Goal: Information Seeking & Learning: Find specific fact

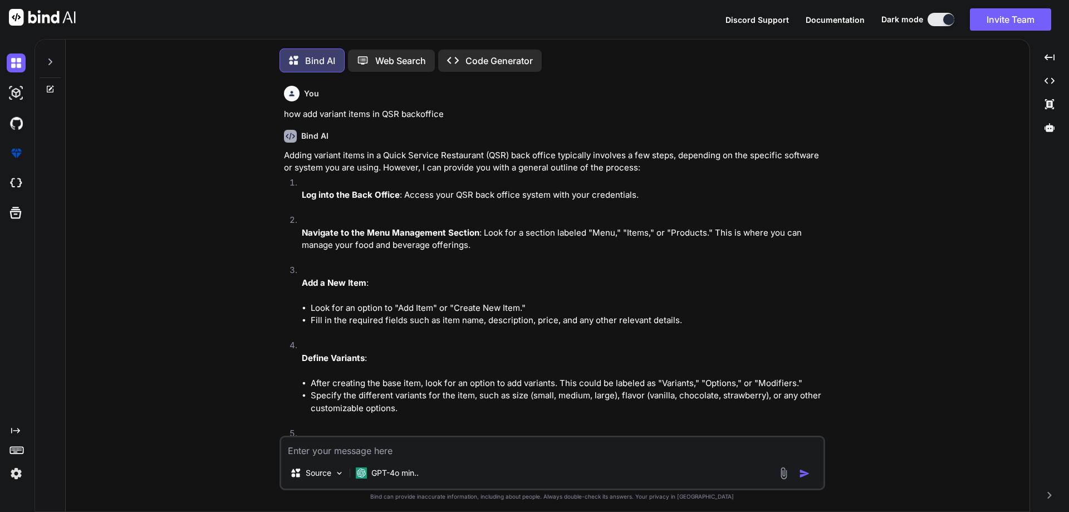
scroll to position [6, 0]
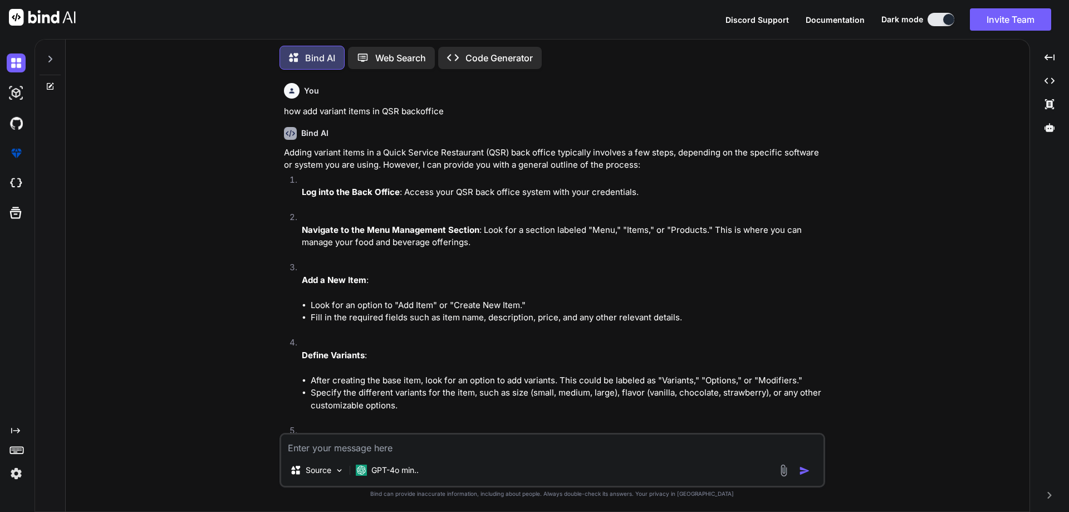
click at [300, 448] on textarea at bounding box center [552, 444] width 542 height 20
type textarea "a"
type textarea "A"
type textarea "all sub department in department raw material"
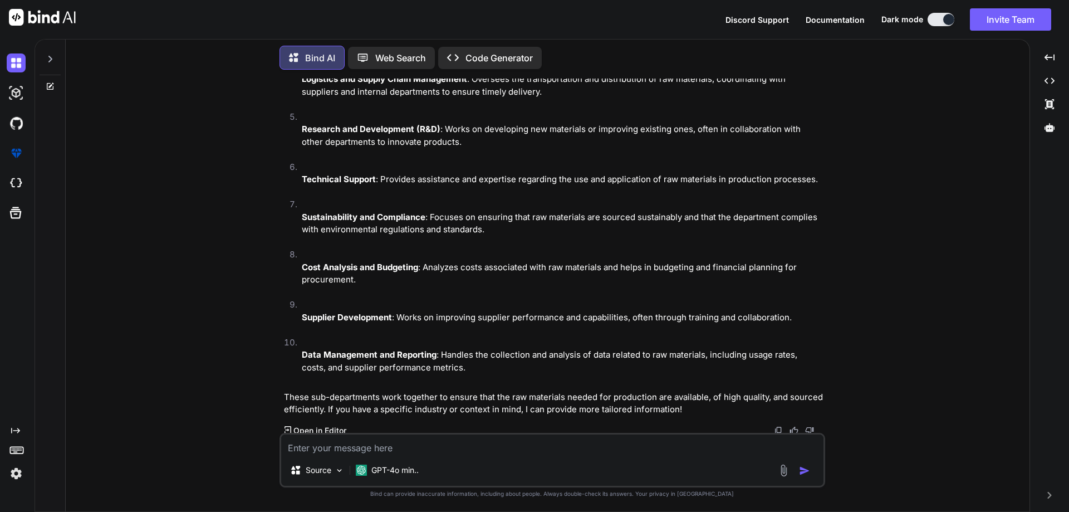
scroll to position [850, 0]
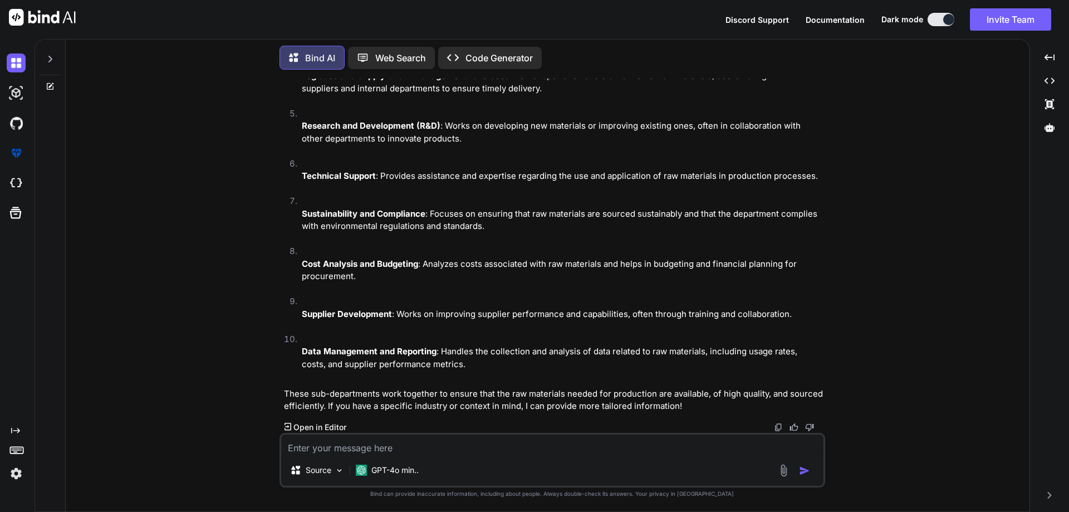
click at [310, 448] on textarea at bounding box center [552, 444] width 542 height 20
type textarea "please provide me all sub department"
drag, startPoint x: 451, startPoint y: 450, endPoint x: 273, endPoint y: 441, distance: 177.9
click at [273, 441] on div "You how add variant items in QSR backoffice Bind AI Adding variant items in a Q…" at bounding box center [552, 295] width 955 height 433
click at [453, 454] on div "please provide me all sub department Source GPT-4o min.." at bounding box center [553, 460] width 546 height 55
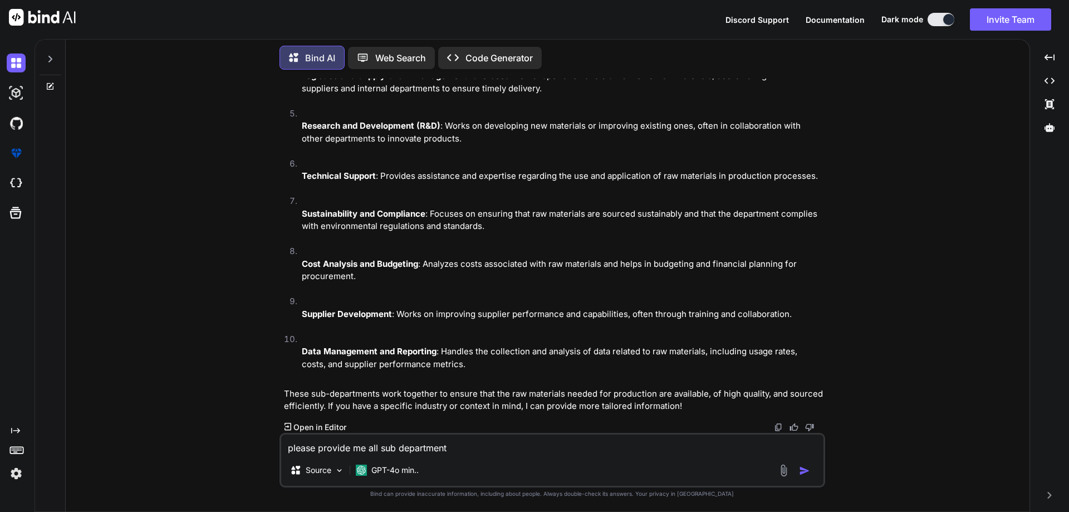
click at [806, 474] on img "button" at bounding box center [804, 470] width 11 height 11
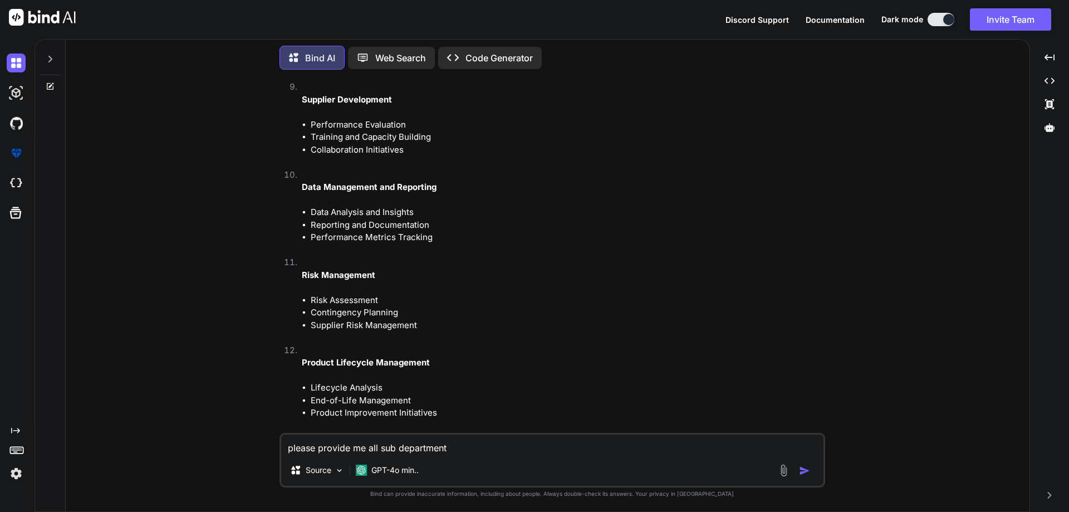
scroll to position [2026, 0]
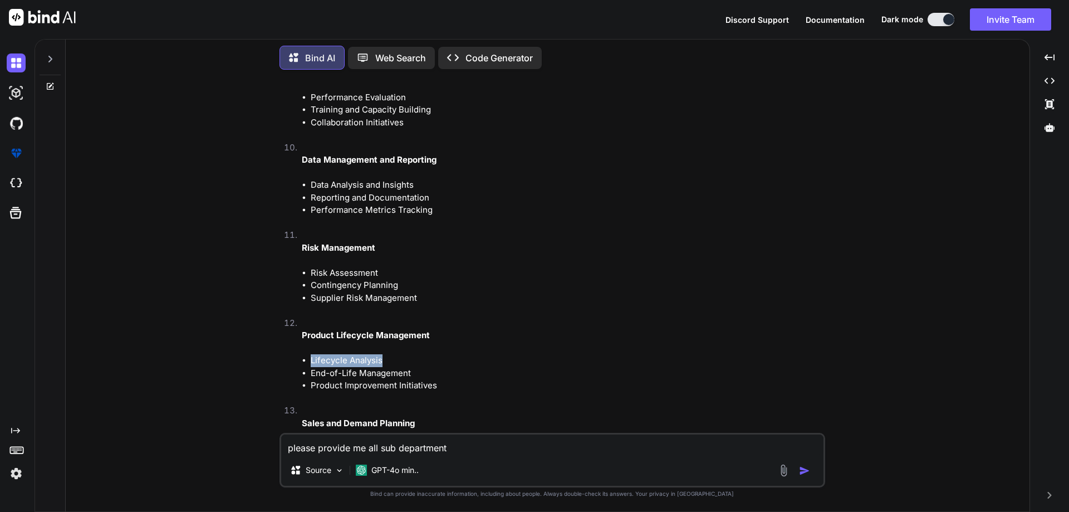
drag, startPoint x: 309, startPoint y: 361, endPoint x: 397, endPoint y: 363, distance: 87.4
click at [397, 363] on ul "Lifecycle Analysis End-of-Life Management Product Improvement Initiatives" at bounding box center [562, 373] width 521 height 38
click at [423, 372] on li "End-of-Life Management" at bounding box center [567, 373] width 512 height 13
drag, startPoint x: 420, startPoint y: 372, endPoint x: 309, endPoint y: 362, distance: 112.4
click at [309, 362] on ul "Lifecycle Analysis End-of-Life Management Product Improvement Initiatives" at bounding box center [562, 373] width 521 height 38
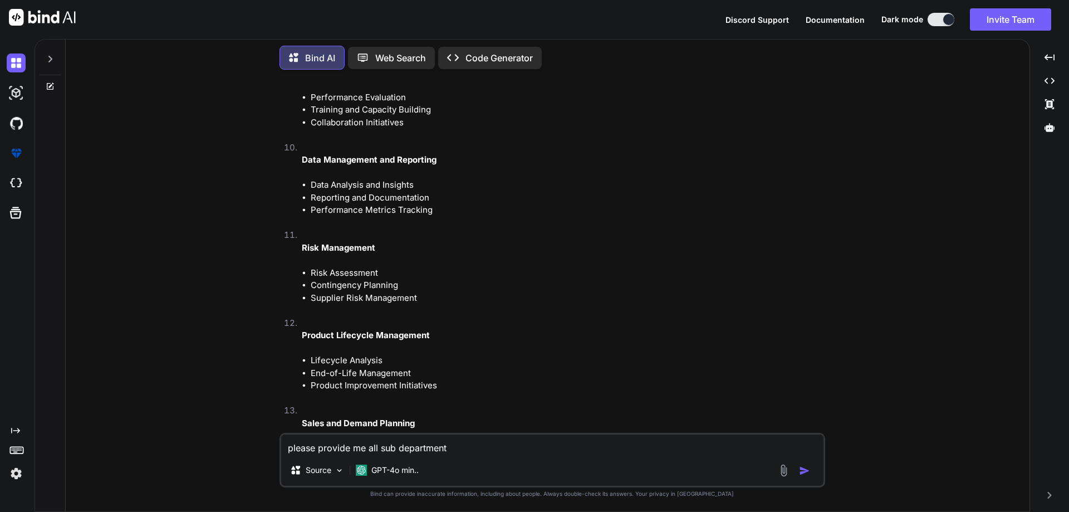
click at [321, 389] on li "Product Improvement Initiatives" at bounding box center [567, 385] width 512 height 13
drag, startPoint x: 310, startPoint y: 387, endPoint x: 454, endPoint y: 387, distance: 143.7
click at [454, 387] on li "Product Improvement Initiatives" at bounding box center [567, 385] width 512 height 13
click at [443, 385] on li "Product Improvement Initiatives" at bounding box center [567, 385] width 512 height 13
drag, startPoint x: 443, startPoint y: 385, endPoint x: 304, endPoint y: 388, distance: 139.3
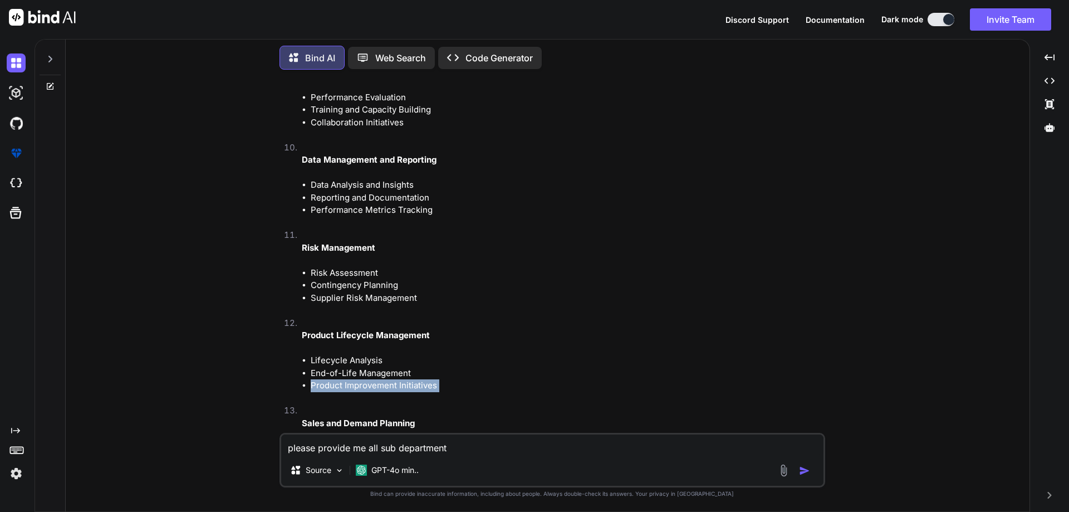
click at [311, 388] on li "Product Improvement Initiatives" at bounding box center [567, 385] width 512 height 13
click at [444, 384] on li "Product Improvement Initiatives" at bounding box center [567, 385] width 512 height 13
drag, startPoint x: 443, startPoint y: 383, endPoint x: 306, endPoint y: 376, distance: 137.7
click at [306, 376] on ul "Lifecycle Analysis End-of-Life Management Product Improvement Initiatives" at bounding box center [562, 373] width 521 height 38
drag, startPoint x: 394, startPoint y: 363, endPoint x: 306, endPoint y: 361, distance: 88.0
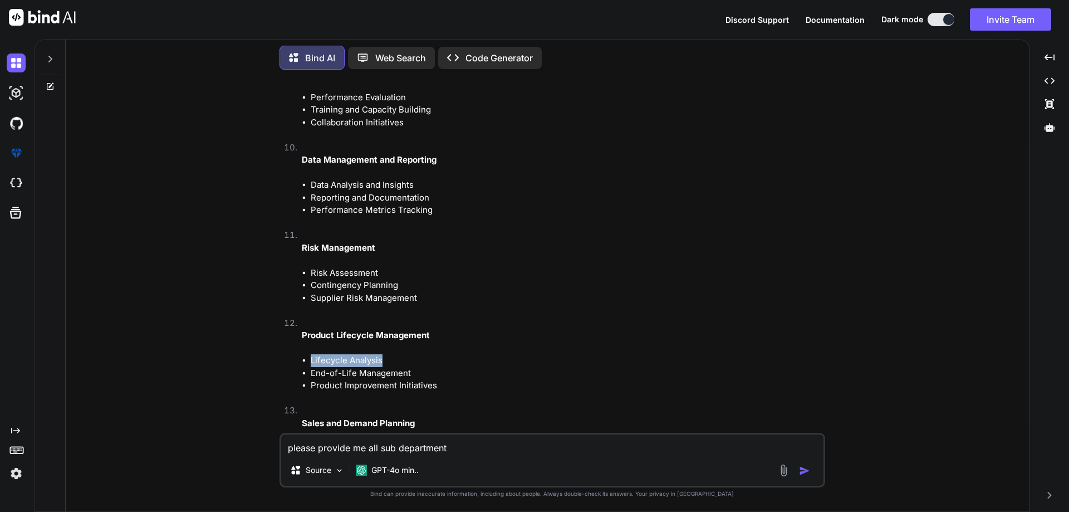
click at [306, 361] on ul "Lifecycle Analysis End-of-Life Management Product Improvement Initiatives" at bounding box center [562, 373] width 521 height 38
drag, startPoint x: 427, startPoint y: 375, endPoint x: 309, endPoint y: 373, distance: 117.5
click at [309, 373] on ul "Lifecycle Analysis End-of-Life Management Product Improvement Initiatives" at bounding box center [562, 373] width 521 height 38
click at [422, 372] on li "End-of-Life Management" at bounding box center [567, 373] width 512 height 13
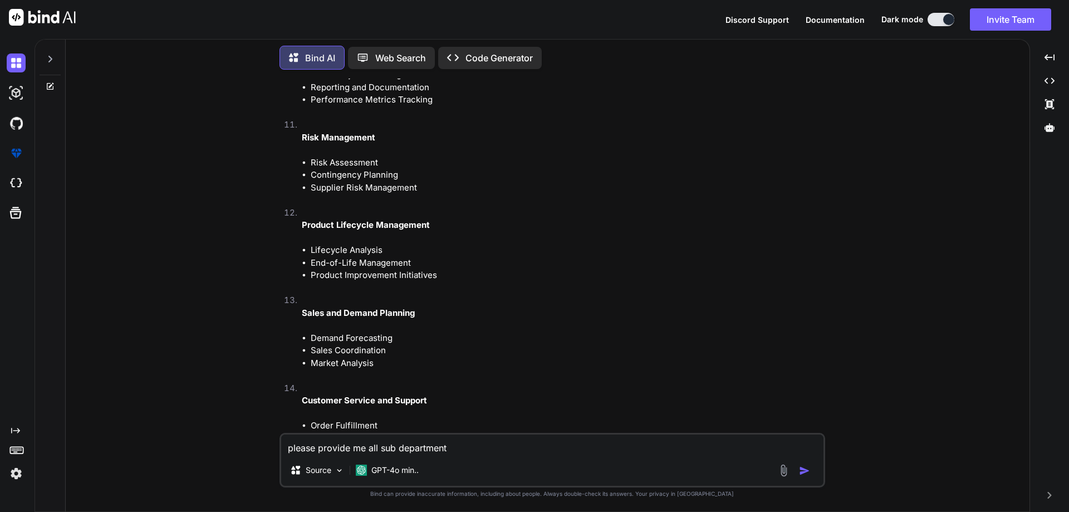
scroll to position [2137, 0]
drag, startPoint x: 385, startPoint y: 363, endPoint x: 309, endPoint y: 351, distance: 77.7
click at [309, 351] on ul "Demand Forecasting Sales Coordination Market Analysis" at bounding box center [562, 350] width 521 height 38
click at [387, 363] on li "Market Analysis" at bounding box center [567, 362] width 512 height 13
drag, startPoint x: 387, startPoint y: 363, endPoint x: 316, endPoint y: 338, distance: 74.3
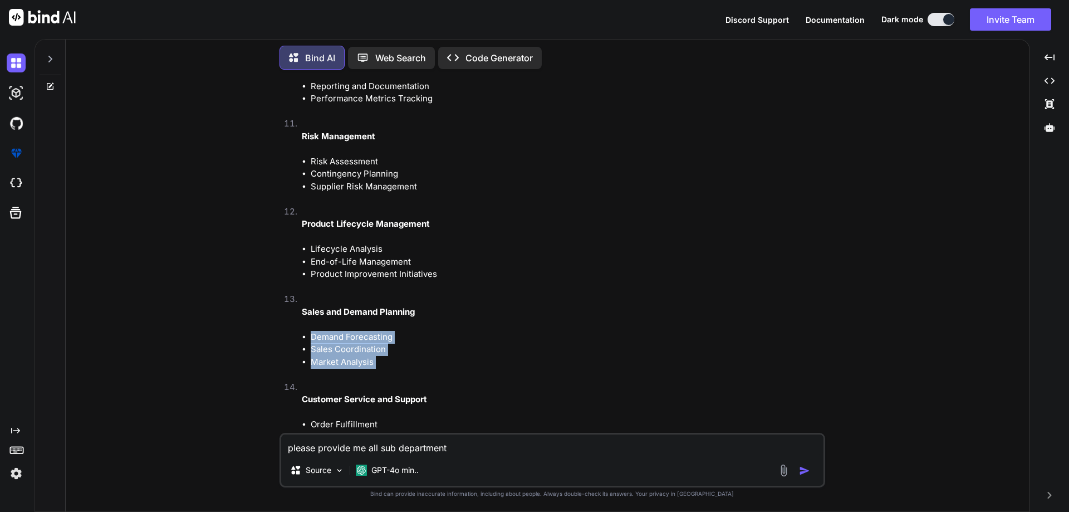
click at [316, 338] on ul "Demand Forecasting Sales Coordination Market Analysis" at bounding box center [562, 350] width 521 height 38
click at [399, 362] on li "Market Analysis" at bounding box center [567, 362] width 512 height 13
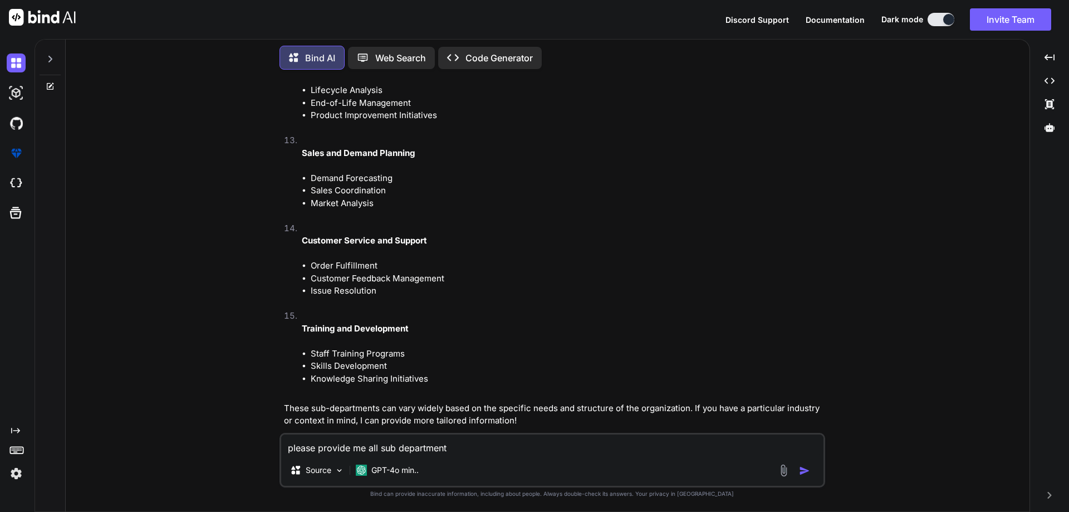
scroll to position [2304, 0]
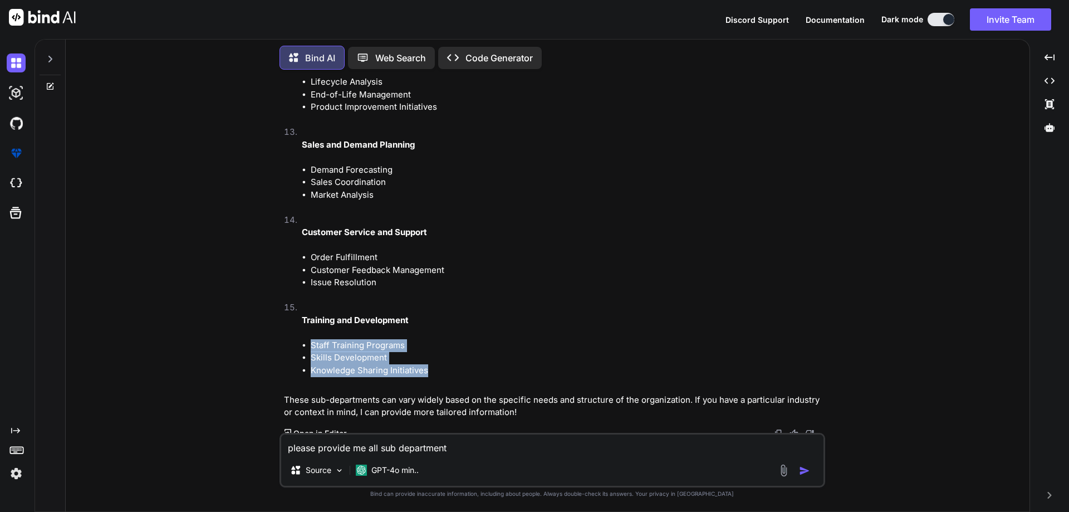
drag, startPoint x: 432, startPoint y: 369, endPoint x: 308, endPoint y: 349, distance: 125.9
click at [308, 349] on ul "Staff Training Programs Skills Development Knowledge Sharing Initiatives" at bounding box center [562, 358] width 521 height 38
click at [436, 368] on li "Knowledge Sharing Initiatives" at bounding box center [567, 370] width 512 height 13
drag, startPoint x: 436, startPoint y: 370, endPoint x: 311, endPoint y: 341, distance: 128.7
click at [311, 341] on ul "Staff Training Programs Skills Development Knowledge Sharing Initiatives" at bounding box center [562, 358] width 521 height 38
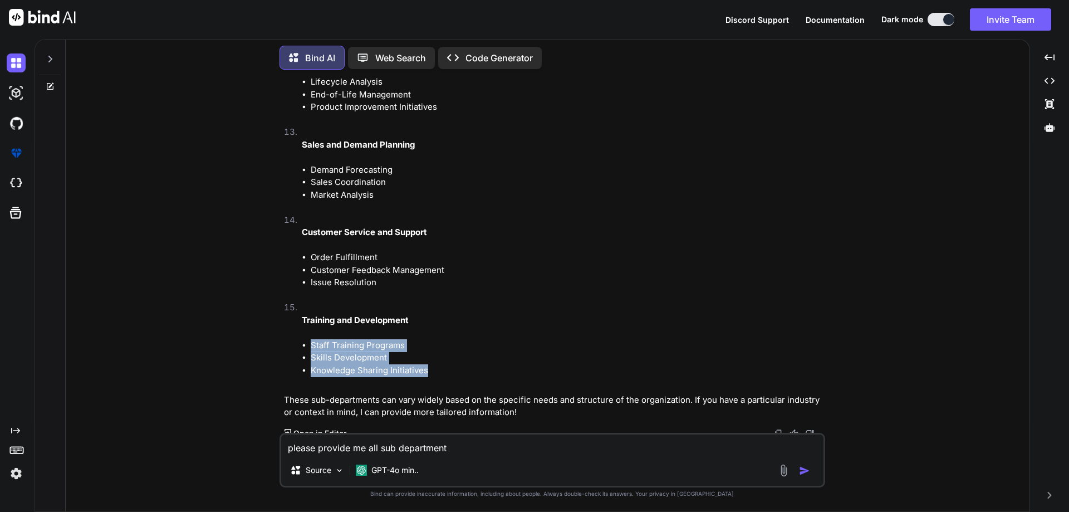
click at [447, 373] on li "Knowledge Sharing Initiatives" at bounding box center [567, 370] width 512 height 13
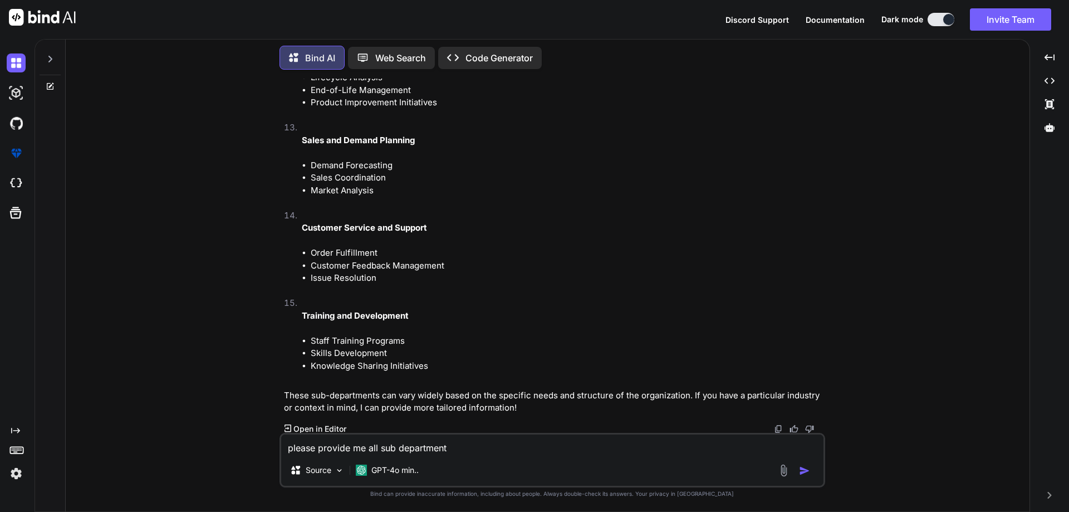
scroll to position [2310, 0]
click at [304, 446] on textarea "please provide me all sub department" at bounding box center [552, 444] width 542 height 20
type textarea "how many types of sub departments list"
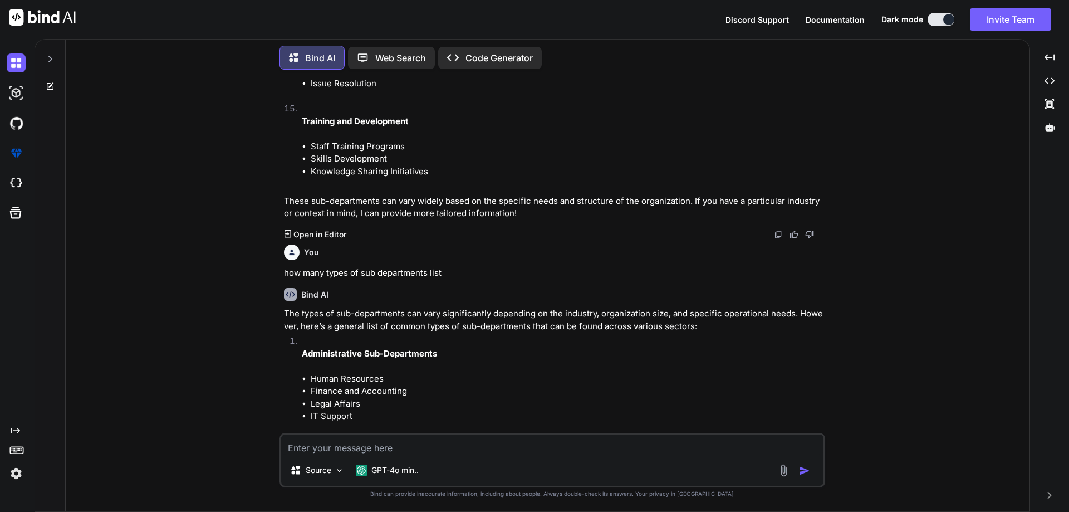
scroll to position [2483, 0]
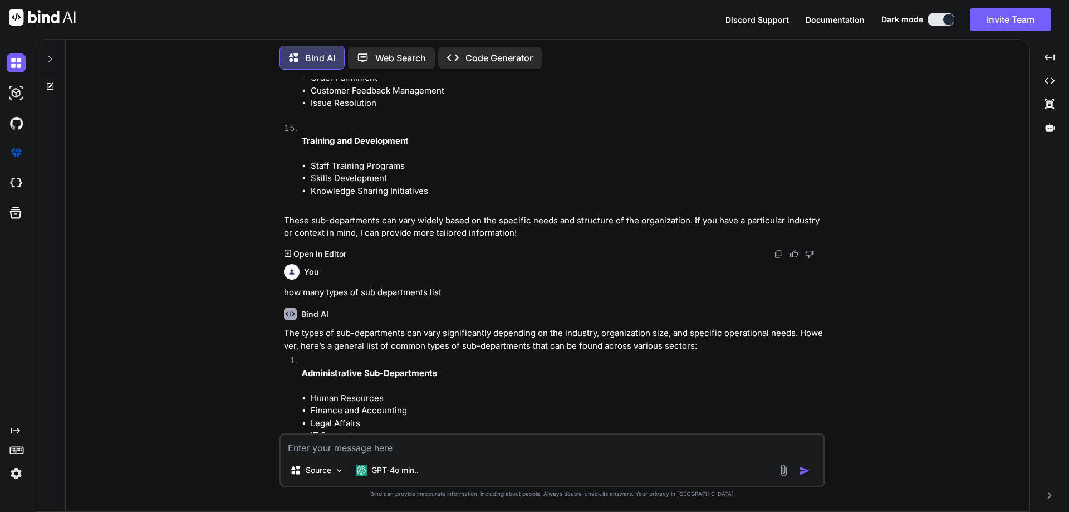
click at [342, 455] on div "Source GPT-4o min.." at bounding box center [553, 460] width 546 height 55
click at [368, 442] on textarea at bounding box center [552, 444] width 542 height 20
click at [331, 447] on textarea "how many sub department in raw material" at bounding box center [552, 444] width 542 height 20
click at [475, 449] on textarea "example of sub department in raw material" at bounding box center [552, 444] width 542 height 20
type textarea "example of sub department in raw material in QSR backoffice"
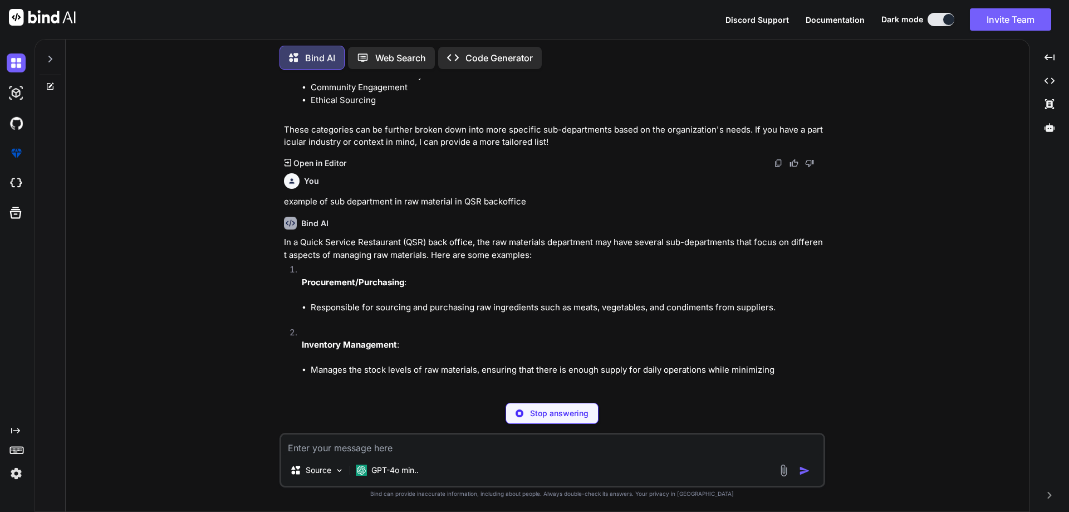
scroll to position [3648, 0]
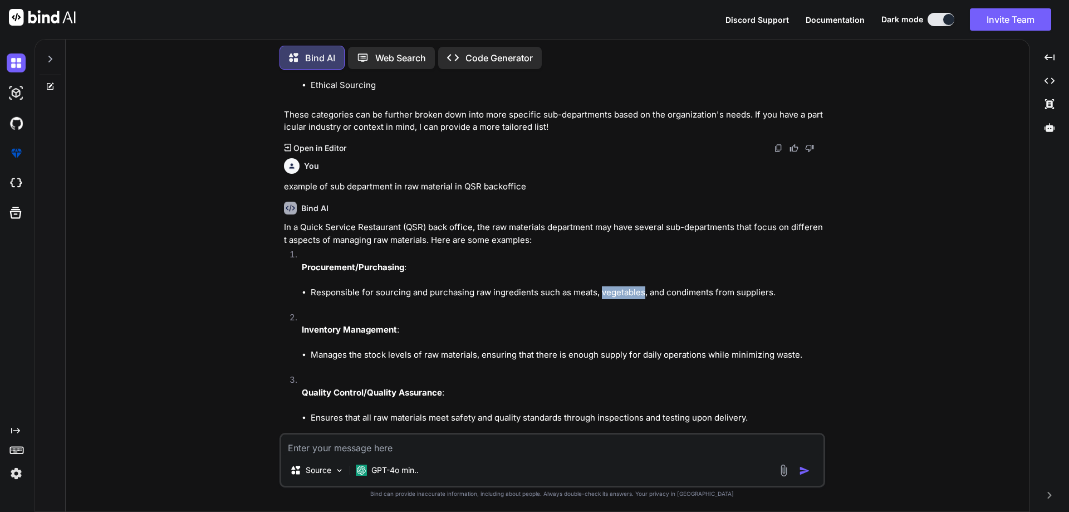
drag, startPoint x: 643, startPoint y: 294, endPoint x: 601, endPoint y: 296, distance: 41.3
click at [601, 296] on li "Responsible for sourcing and purchasing raw ingredients such as meats, vegetabl…" at bounding box center [567, 292] width 512 height 13
copy li "vegetables"
click at [591, 320] on li "Inventory Management : Manages the stock levels of raw materials, ensuring that…" at bounding box center [558, 342] width 530 height 63
drag, startPoint x: 668, startPoint y: 295, endPoint x: 769, endPoint y: 290, distance: 101.5
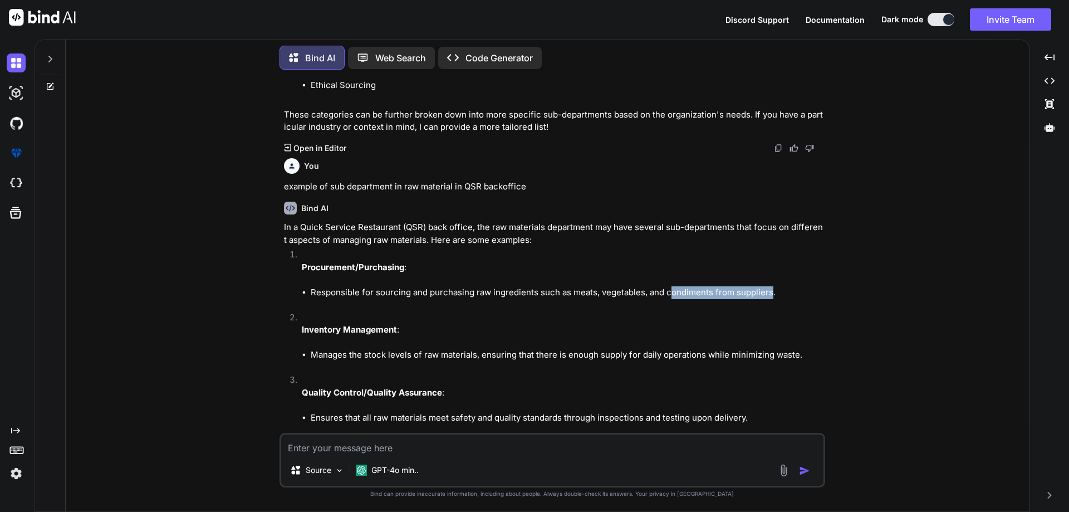
click at [769, 290] on li "Responsible for sourcing and purchasing raw ingredients such as meats, vegetabl…" at bounding box center [567, 292] width 512 height 13
click at [675, 291] on li "Responsible for sourcing and purchasing raw ingredients such as meats, vegetabl…" at bounding box center [567, 292] width 512 height 13
drag, startPoint x: 664, startPoint y: 294, endPoint x: 769, endPoint y: 288, distance: 105.4
click at [769, 288] on li "Responsible for sourcing and purchasing raw ingredients such as meats, vegetabl…" at bounding box center [567, 292] width 512 height 13
copy li "condiments from suppliers"
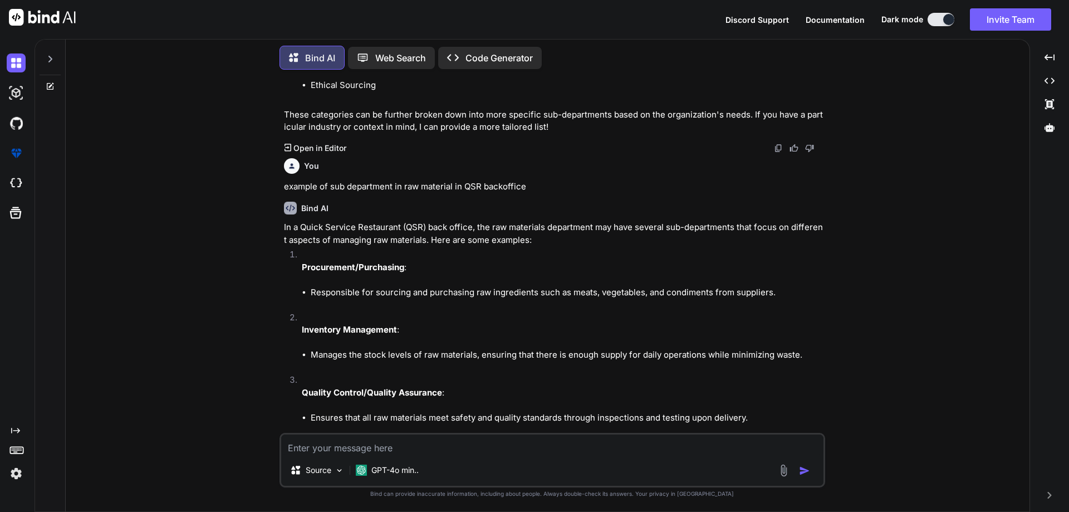
click at [417, 442] on textarea at bounding box center [552, 444] width 542 height 20
type textarea "raw materials brand in [GEOGRAPHIC_DATA]"
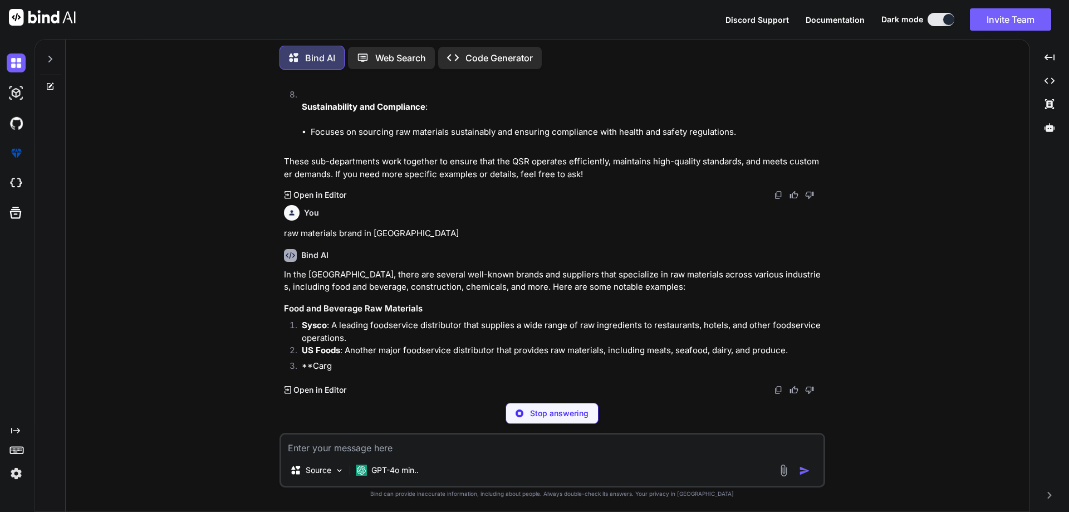
scroll to position [4249, 0]
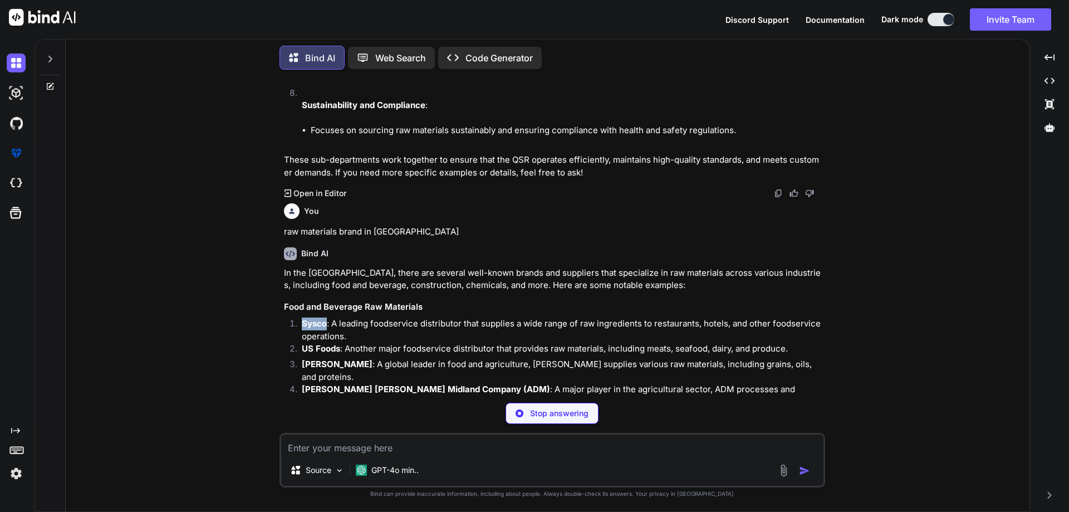
drag, startPoint x: 326, startPoint y: 325, endPoint x: 304, endPoint y: 325, distance: 22.3
click at [304, 325] on strong "Sysco" at bounding box center [314, 323] width 25 height 11
copy strong "Sysco"
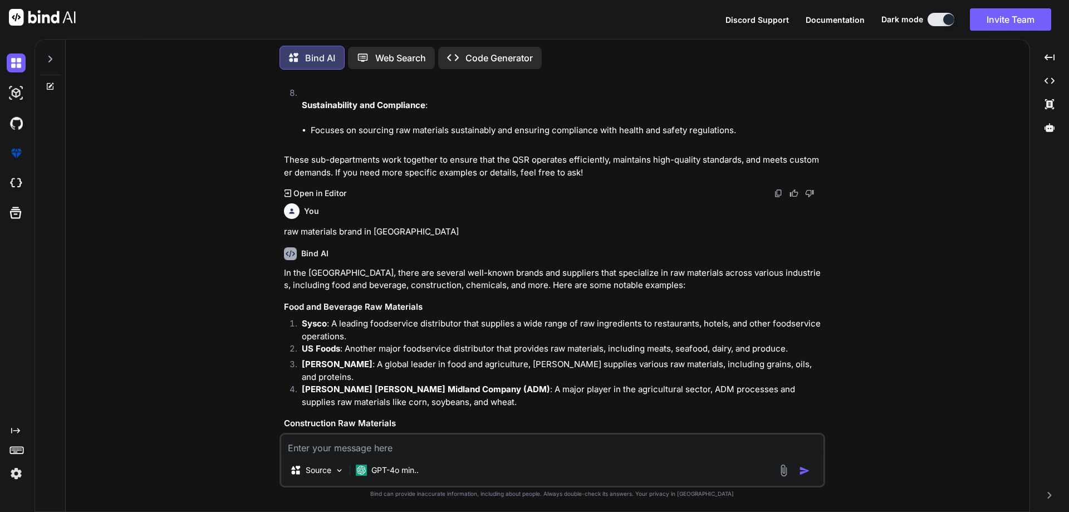
click at [340, 349] on strong "US Foods" at bounding box center [321, 348] width 38 height 11
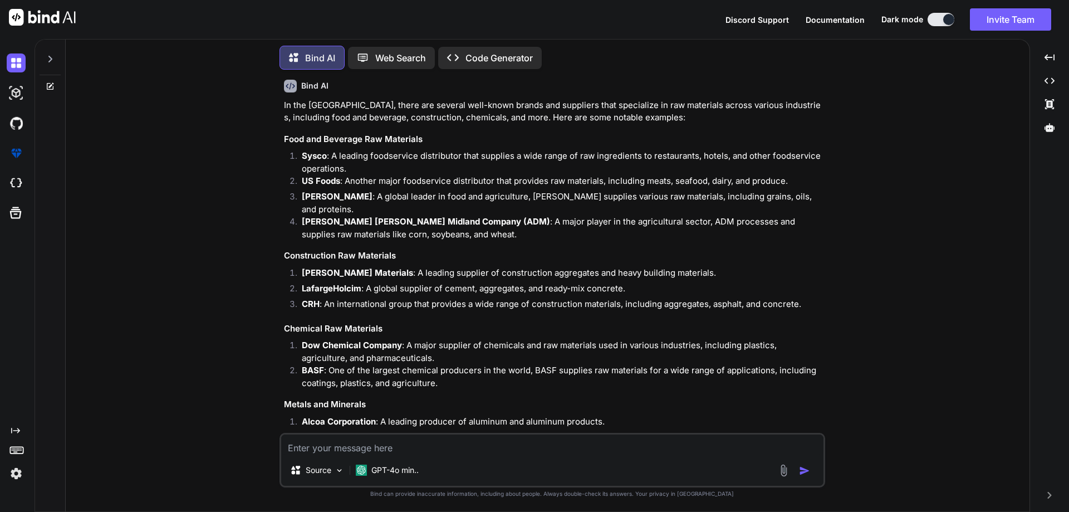
scroll to position [4416, 0]
drag, startPoint x: 339, startPoint y: 182, endPoint x: 293, endPoint y: 186, distance: 46.4
click at [293, 186] on li "US Foods : Another major foodservice distributor that provides raw materials, i…" at bounding box center [558, 183] width 530 height 16
copy strong "US Foods"
